Goal: Task Accomplishment & Management: Manage account settings

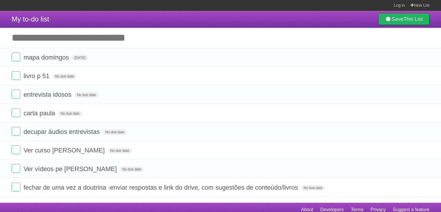
click at [209, 70] on li "livro p 51 No due date White Red Blue Green Purple Orange" at bounding box center [220, 75] width 441 height 19
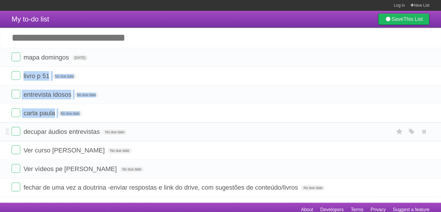
drag, startPoint x: 0, startPoint y: 0, endPoint x: 206, endPoint y: 123, distance: 239.9
click at [206, 123] on ul "mapa [PERSON_NAME][DATE] White Red Blue Green Purple Orange livro p 51 No due d…" at bounding box center [220, 122] width 441 height 149
click at [206, 123] on li "decupar áudios entrevistas No due date White Red Blue Green Purple Orange" at bounding box center [220, 131] width 441 height 19
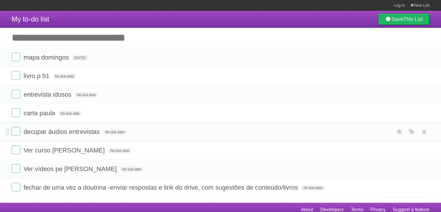
click at [206, 123] on li "decupar áudios entrevistas No due date White Red Blue Green Purple Orange" at bounding box center [220, 131] width 441 height 19
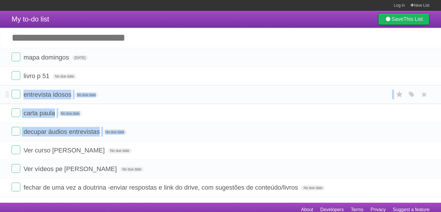
drag, startPoint x: 206, startPoint y: 123, endPoint x: 213, endPoint y: 89, distance: 34.1
click at [213, 89] on ul "mapa [PERSON_NAME][DATE] White Red Blue Green Purple Orange livro p 51 No due d…" at bounding box center [220, 122] width 441 height 149
click at [213, 89] on li "entrevista idosos No due date White Red Blue Green Purple Orange" at bounding box center [220, 94] width 441 height 19
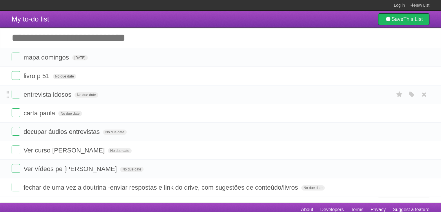
click at [213, 89] on li "entrevista idosos No due date White Red Blue Green Purple Orange" at bounding box center [220, 94] width 441 height 19
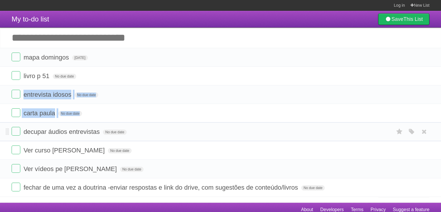
drag, startPoint x: 213, startPoint y: 89, endPoint x: 208, endPoint y: 125, distance: 35.9
click at [208, 125] on ul "mapa [PERSON_NAME][DATE] White Red Blue Green Purple Orange livro p 51 No due d…" at bounding box center [220, 122] width 441 height 149
click at [208, 125] on li "decupar áudios entrevistas No due date White Red Blue Green Purple Orange" at bounding box center [220, 131] width 441 height 19
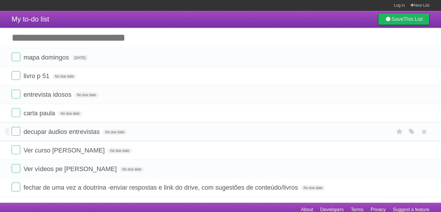
click at [208, 125] on li "decupar áudios entrevistas No due date White Red Blue Green Purple Orange" at bounding box center [220, 131] width 441 height 19
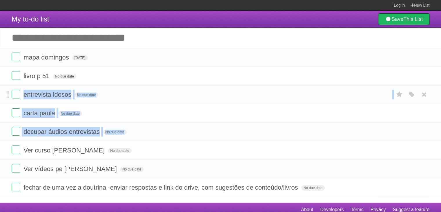
drag, startPoint x: 208, startPoint y: 125, endPoint x: 222, endPoint y: 91, distance: 36.7
click at [222, 91] on ul "mapa [PERSON_NAME][DATE] White Red Blue Green Purple Orange livro p 51 No due d…" at bounding box center [220, 122] width 441 height 149
click at [222, 91] on form "entrevista idosos No due date White Red Blue Green Purple Orange" at bounding box center [221, 95] width 418 height 10
